Goal: Task Accomplishment & Management: Use online tool/utility

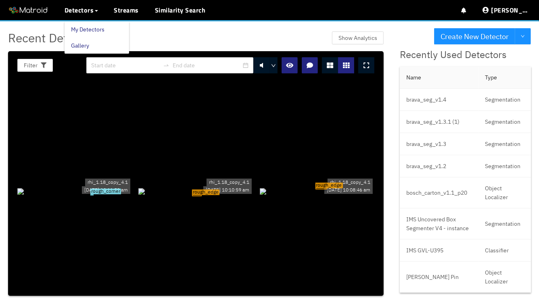
click at [86, 28] on link "My Detectors" at bounding box center [87, 29] width 33 height 16
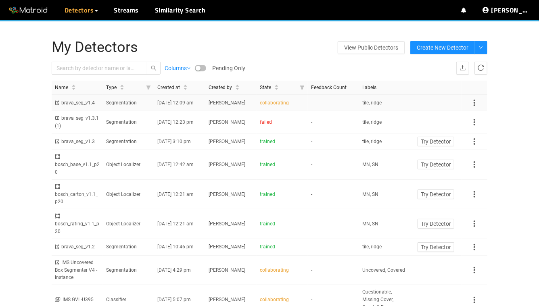
click at [119, 107] on td "Segmentation" at bounding box center [128, 103] width 51 height 17
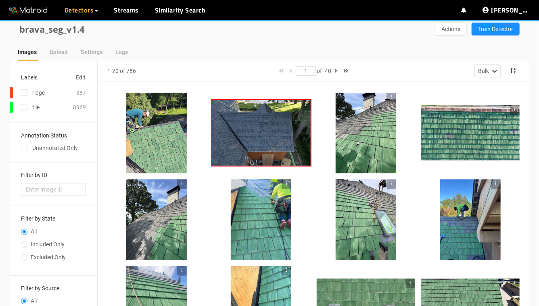
scroll to position [6, 0]
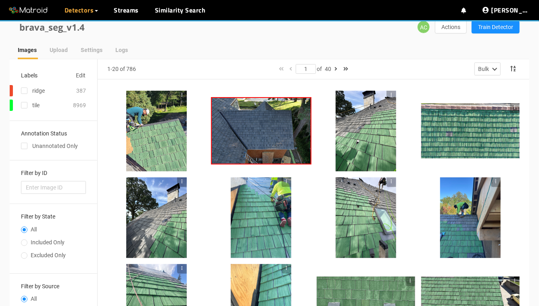
click at [40, 147] on div "Unannotated Only" at bounding box center [53, 146] width 65 height 9
click at [25, 146] on input "checkbox" at bounding box center [24, 147] width 6 height 6
checkbox input "true"
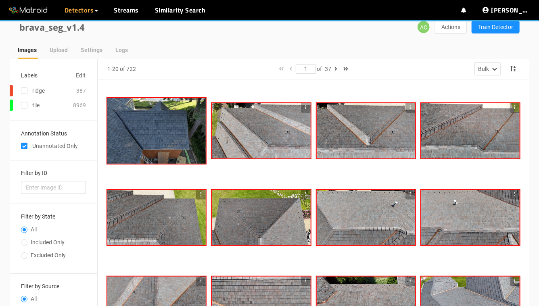
click at [27, 240] on span "Included Only" at bounding box center [47, 242] width 40 height 6
click at [27, 241] on input "Included Only" at bounding box center [24, 243] width 6 height 5
radio input "true"
radio input "false"
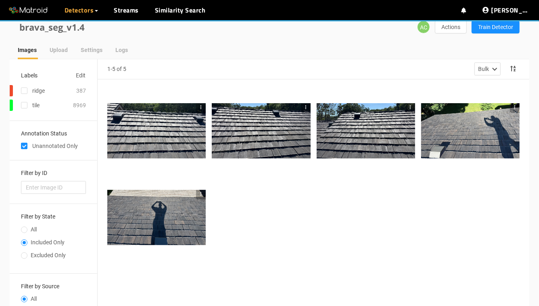
click at [183, 142] on div at bounding box center [156, 130] width 98 height 55
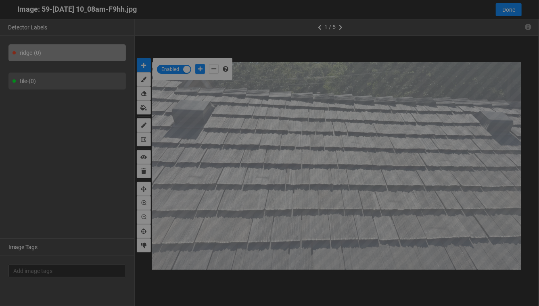
scroll to position [301, 0]
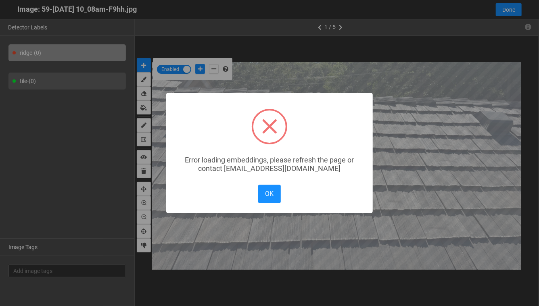
click at [513, 12] on div "× Error loading embeddings, please refresh the page or contact solutions@matroi…" at bounding box center [269, 153] width 539 height 306
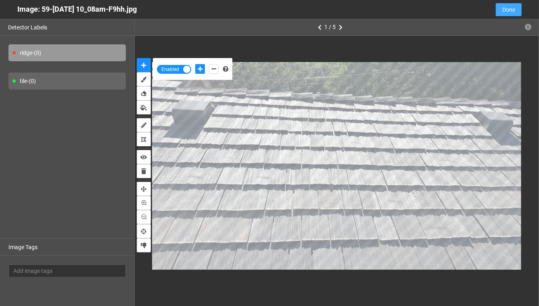
click at [514, 8] on span "Done" at bounding box center [508, 9] width 13 height 9
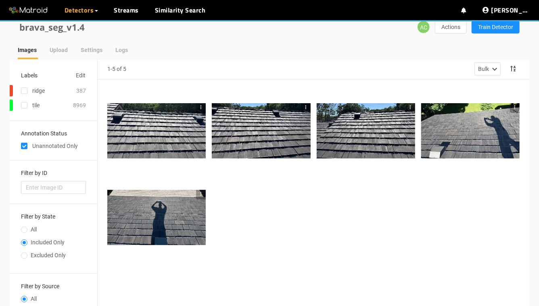
click at [201, 108] on icon "button" at bounding box center [201, 107] width 1 height 4
click at [164, 129] on div at bounding box center [156, 130] width 98 height 55
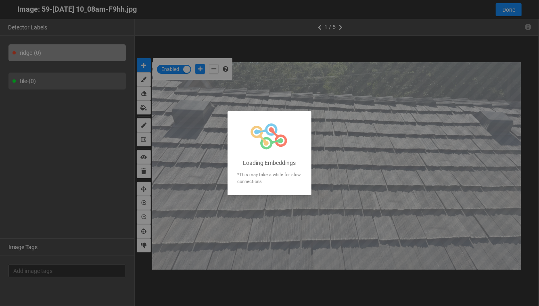
click at [530, 28] on div at bounding box center [269, 153] width 539 height 306
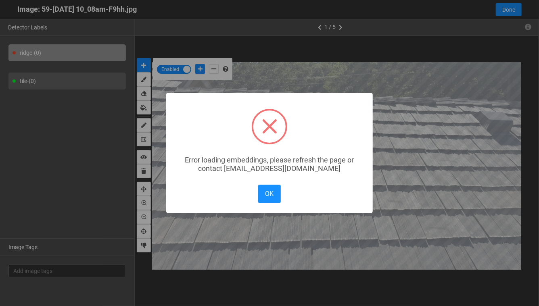
click at [283, 195] on div "OK No Cancel" at bounding box center [269, 194] width 27 height 22
click at [274, 197] on button "OK" at bounding box center [269, 194] width 23 height 18
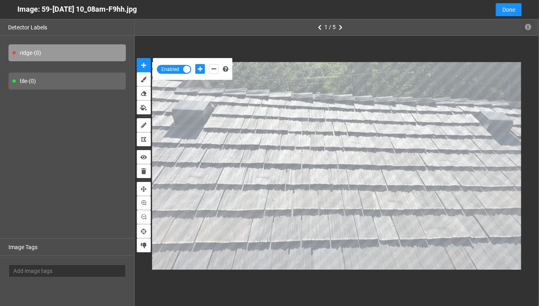
click at [529, 25] on icon "button" at bounding box center [528, 27] width 6 height 6
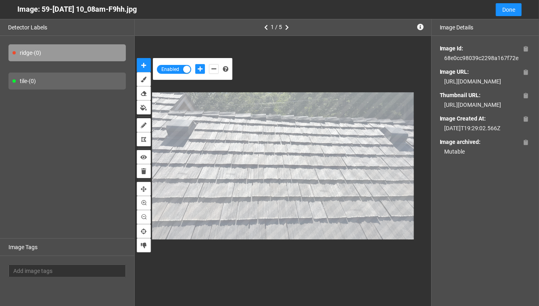
click at [470, 85] on div "https://app.matroid.com/media/im/68c5c5fbda0b777fcbbcb029_full.jpg" at bounding box center [485, 81] width 91 height 9
copy div "https://app.matroid.com/media/im/68c5c5fbda0b777fcbbcb029_full.jpg"
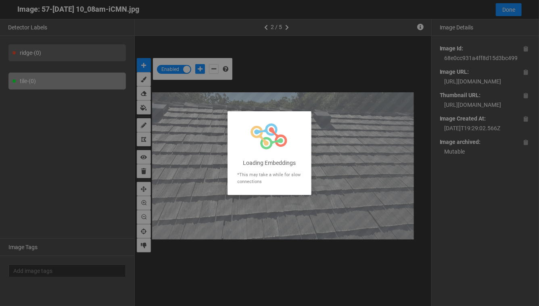
click at [535, 10] on div at bounding box center [269, 153] width 539 height 306
click at [472, 76] on div at bounding box center [269, 153] width 539 height 306
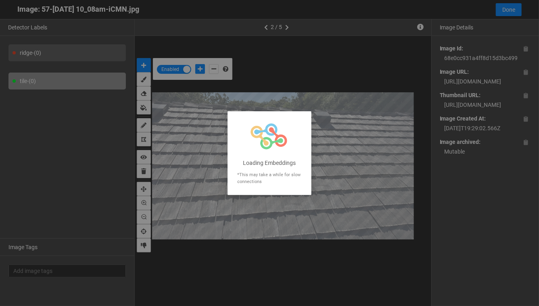
click at [472, 76] on div at bounding box center [269, 153] width 539 height 306
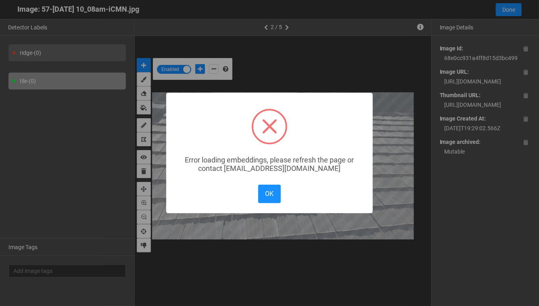
drag, startPoint x: 468, startPoint y: 100, endPoint x: 453, endPoint y: 86, distance: 20.0
click at [453, 86] on div "× Error loading embeddings, please refresh the page or contact solutions@matroi…" at bounding box center [269, 153] width 539 height 306
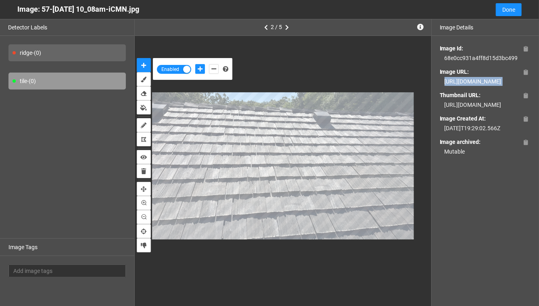
drag, startPoint x: 486, startPoint y: 106, endPoint x: 442, endPoint y: 81, distance: 50.6
click at [442, 81] on div "Image Id: 68e0cc931a4ff8d15d3bc499 Image URL: https://app.matroid.com/media/im/…" at bounding box center [485, 100] width 107 height 128
copy div "https://app.matroid.com/media/im/68c5c5fbda0b777fcbbcb027_full.jpg"
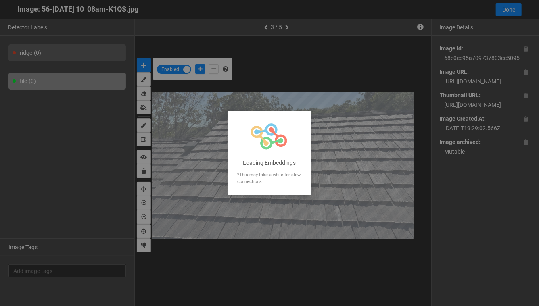
click at [479, 110] on div at bounding box center [269, 153] width 539 height 306
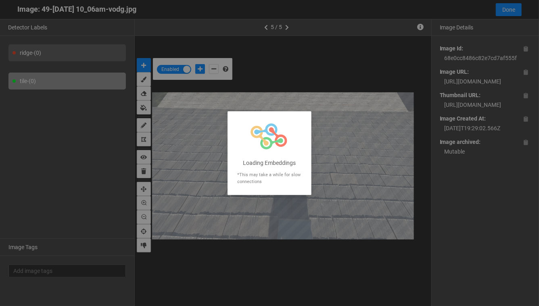
click at [452, 93] on div at bounding box center [269, 153] width 539 height 306
drag, startPoint x: 445, startPoint y: 85, endPoint x: 445, endPoint y: 80, distance: 4.8
click at [445, 85] on div at bounding box center [269, 153] width 539 height 306
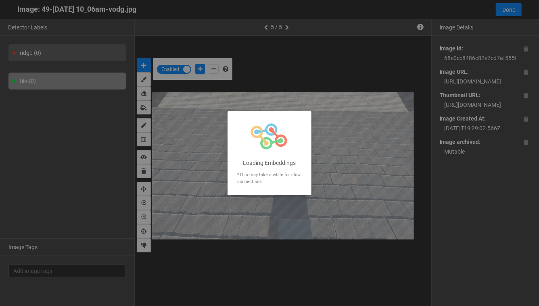
drag, startPoint x: 445, startPoint y: 80, endPoint x: 453, endPoint y: 94, distance: 16.3
click at [453, 94] on div at bounding box center [269, 153] width 539 height 306
click at [447, 80] on div at bounding box center [269, 153] width 539 height 306
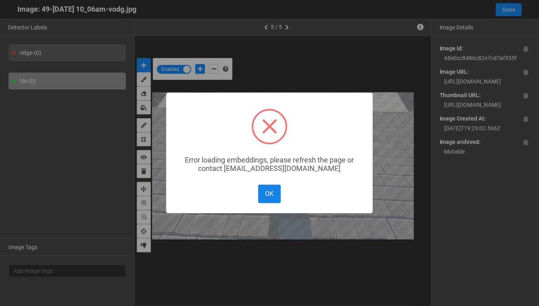
click at [265, 194] on button "OK" at bounding box center [269, 194] width 23 height 18
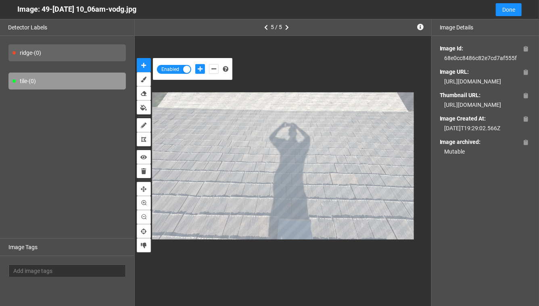
click at [460, 86] on div "https://app.matroid.com/media/im/68c5c5fbda0b777fcbbcb01f_full.jpg" at bounding box center [485, 81] width 91 height 9
copy div "https://app.matroid.com/media/im/68c5c5fbda0b777fcbbcb01f_full.jpg"
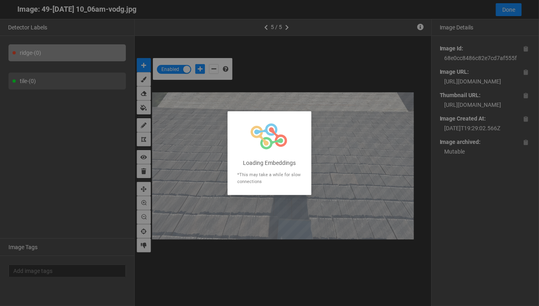
click at [511, 8] on div at bounding box center [269, 153] width 539 height 306
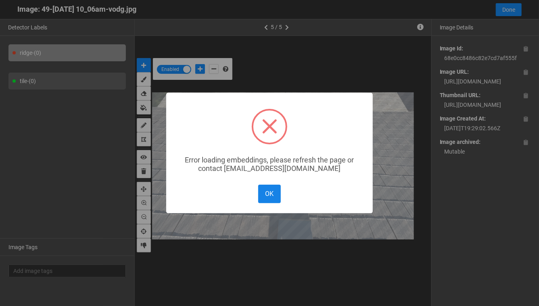
click at [275, 189] on button "OK" at bounding box center [269, 194] width 23 height 18
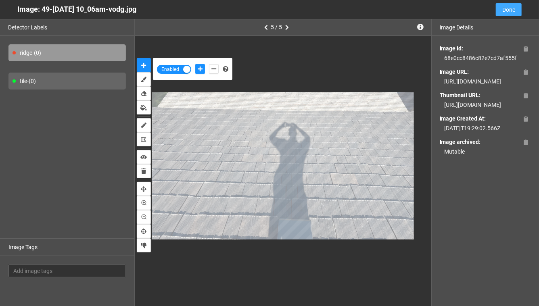
click at [504, 11] on span "Done" at bounding box center [508, 9] width 13 height 9
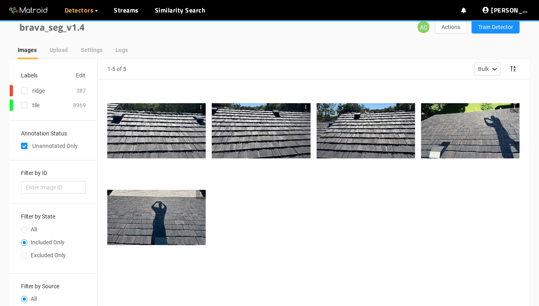
click at [201, 105] on icon "button" at bounding box center [201, 108] width 6 height 6
click at [210, 132] on li "Remove Image" at bounding box center [219, 133] width 47 height 13
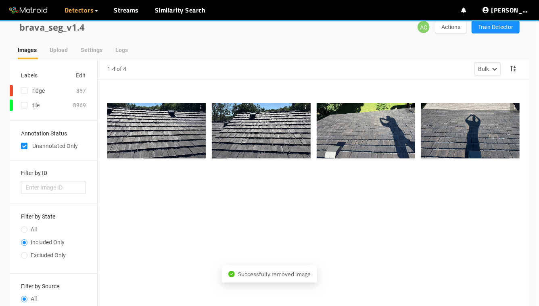
click at [202, 107] on icon "button" at bounding box center [201, 108] width 6 height 6
click at [208, 134] on li "Remove Image" at bounding box center [219, 133] width 47 height 13
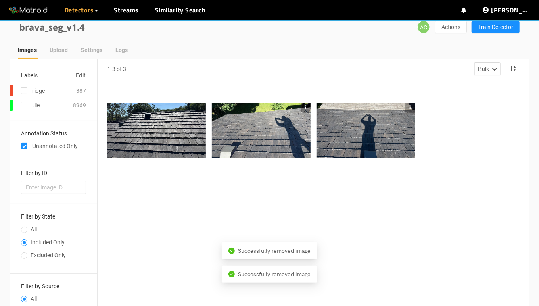
click at [203, 109] on icon "button" at bounding box center [201, 108] width 6 height 6
click at [209, 134] on li "Remove Image" at bounding box center [219, 133] width 47 height 13
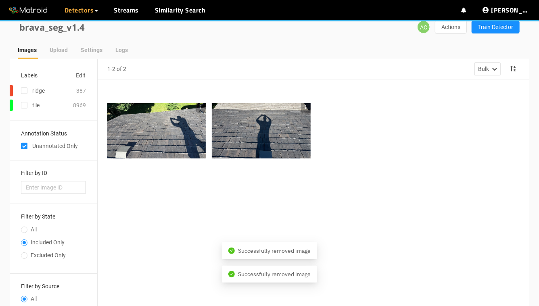
click at [205, 106] on button "button" at bounding box center [201, 108] width 10 height 10
click at [206, 130] on li "Remove Image" at bounding box center [219, 133] width 47 height 13
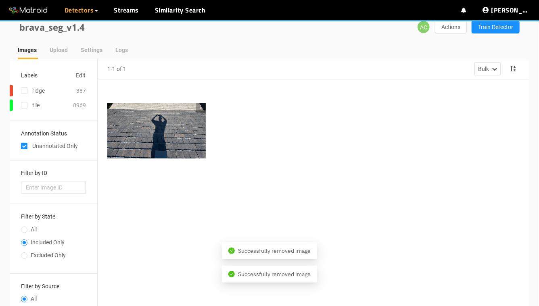
click at [203, 106] on icon "button" at bounding box center [201, 108] width 6 height 6
click at [205, 132] on li "Remove Image" at bounding box center [219, 133] width 47 height 13
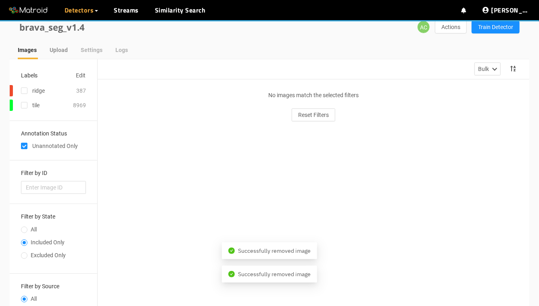
click at [62, 58] on div "Upload" at bounding box center [59, 50] width 18 height 19
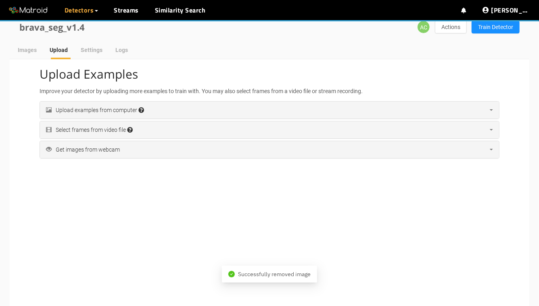
click at [170, 104] on div "Upload examples from computer Accepted file extensions: jpg, jpeg, png, tif, ti…" at bounding box center [269, 110] width 459 height 17
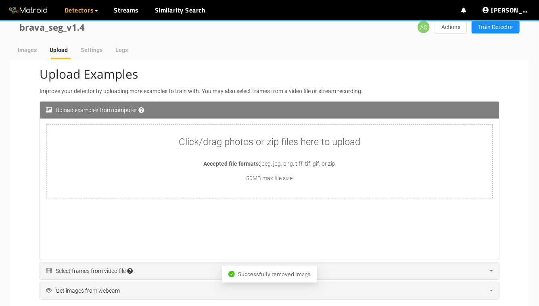
click at [174, 157] on div "Click/drag photos or zip files here to upload Accepted file formats: jpeg, jpg,…" at bounding box center [269, 161] width 446 height 73
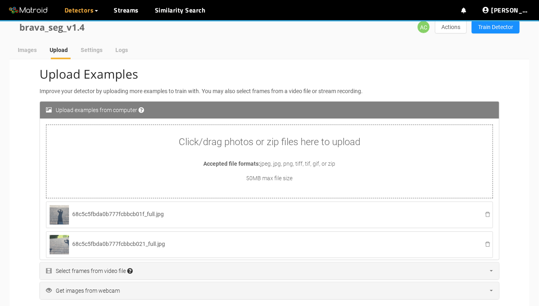
scroll to position [94, 0]
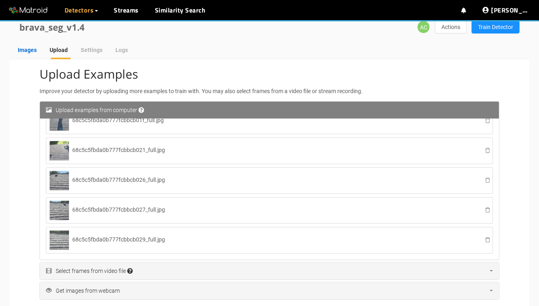
click at [36, 50] on div "Images" at bounding box center [27, 50] width 19 height 9
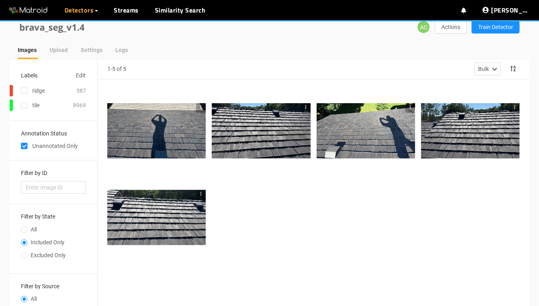
click at [155, 127] on div at bounding box center [156, 130] width 98 height 55
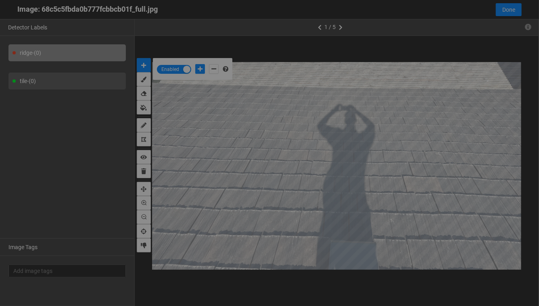
scroll to position [301, 0]
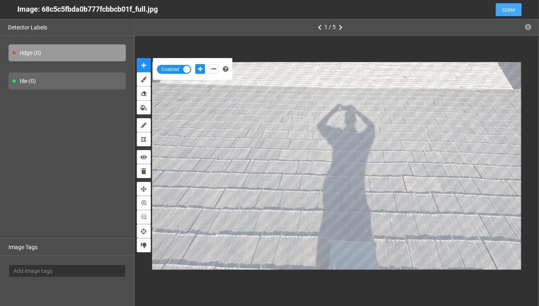
click at [504, 10] on span "Done" at bounding box center [508, 9] width 13 height 9
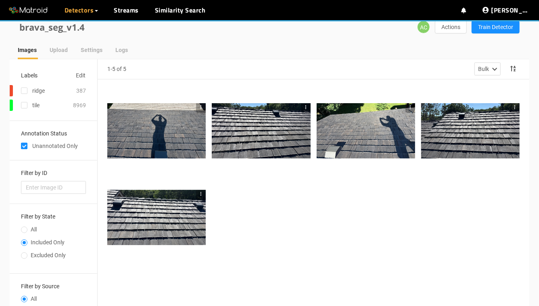
click at [23, 148] on input "checkbox" at bounding box center [24, 147] width 6 height 6
checkbox input "false"
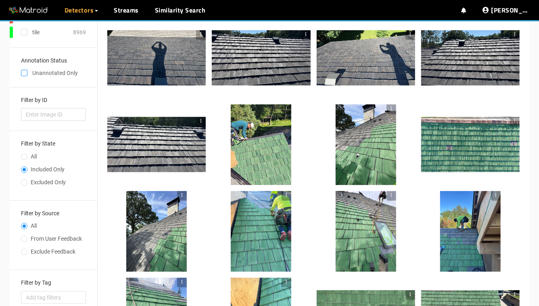
scroll to position [0, 0]
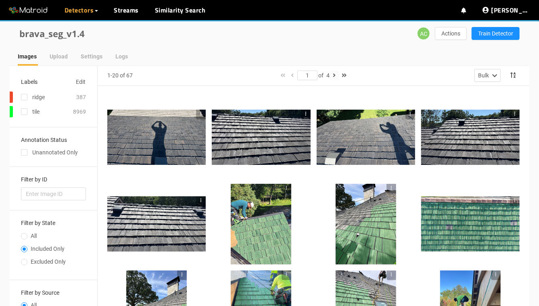
click at [335, 77] on icon "button" at bounding box center [334, 76] width 3 height 6
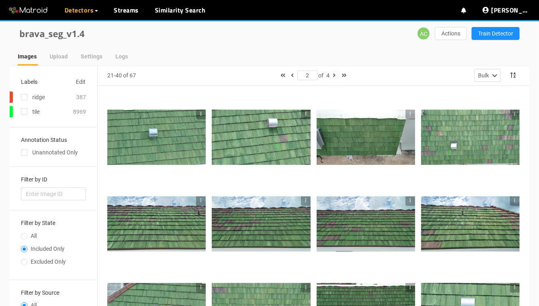
click at [335, 77] on icon "button" at bounding box center [334, 76] width 3 height 6
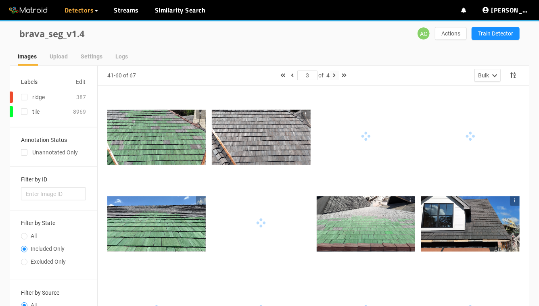
click at [335, 77] on icon "button" at bounding box center [334, 76] width 3 height 6
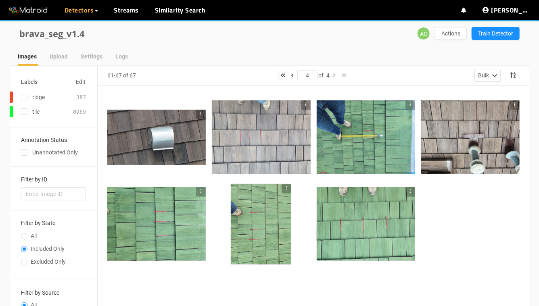
click at [280, 79] on button "button" at bounding box center [283, 76] width 10 height 10
type input "1"
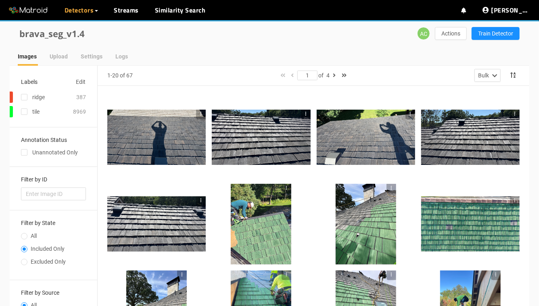
click at [190, 141] on div at bounding box center [156, 137] width 98 height 55
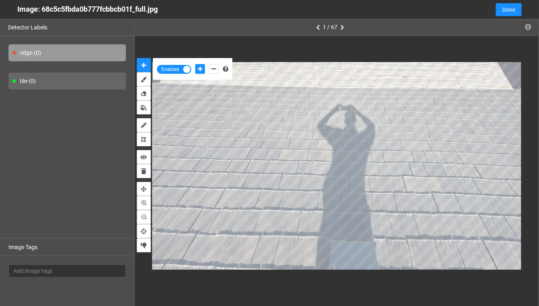
click at [529, 28] on icon "button" at bounding box center [528, 27] width 6 height 6
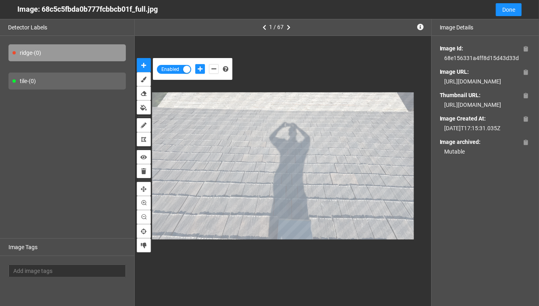
drag, startPoint x: 474, startPoint y: 103, endPoint x: 444, endPoint y: 80, distance: 37.9
click at [444, 80] on div "https://app.matroid.com/media/im/68e156321a4ff8d15d43d339_full.jpg" at bounding box center [485, 81] width 91 height 9
